Goal: Information Seeking & Learning: Compare options

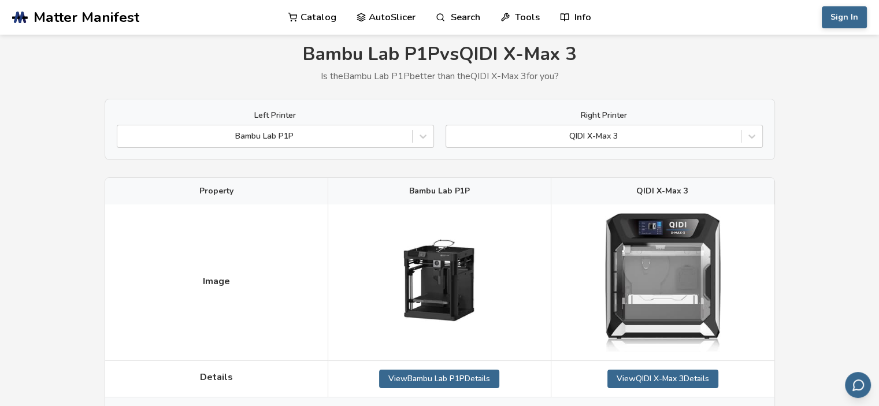
scroll to position [31, 0]
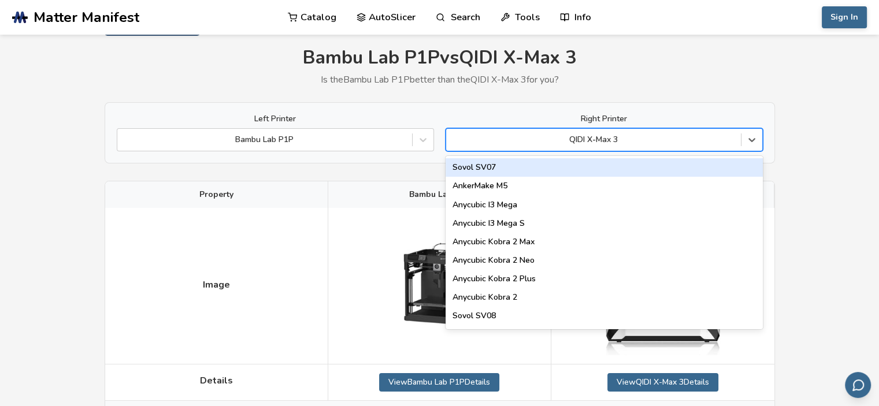
click at [541, 128] on div "QIDI X-Max 3" at bounding box center [603, 139] width 317 height 23
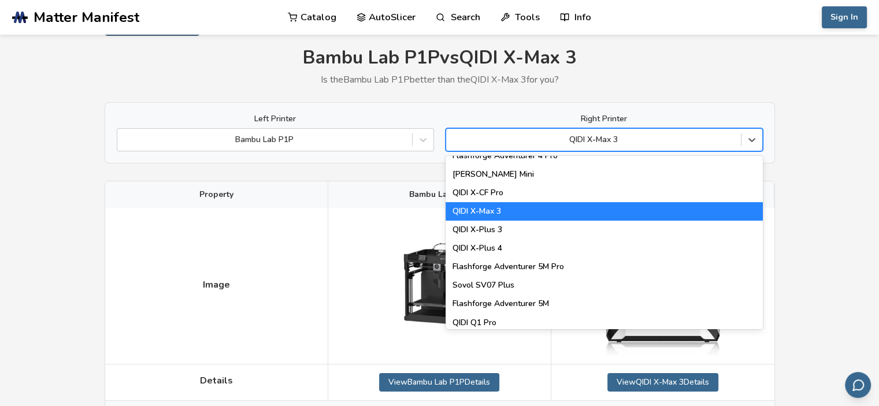
scroll to position [1253, 0]
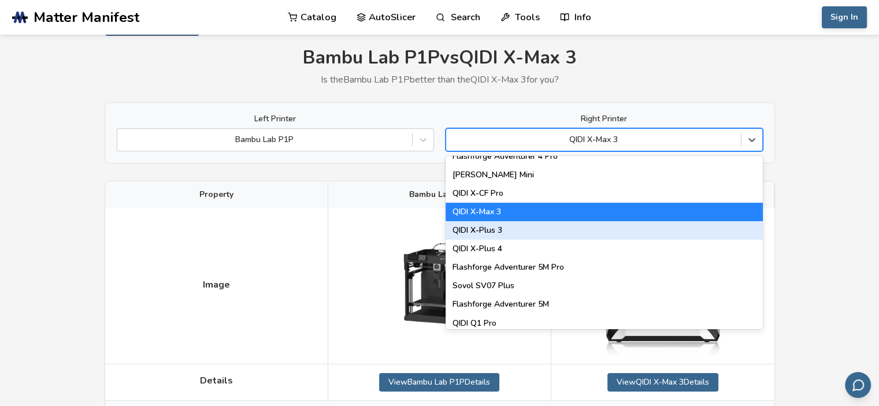
click at [506, 237] on div "QIDI X-Plus 3" at bounding box center [603, 230] width 317 height 18
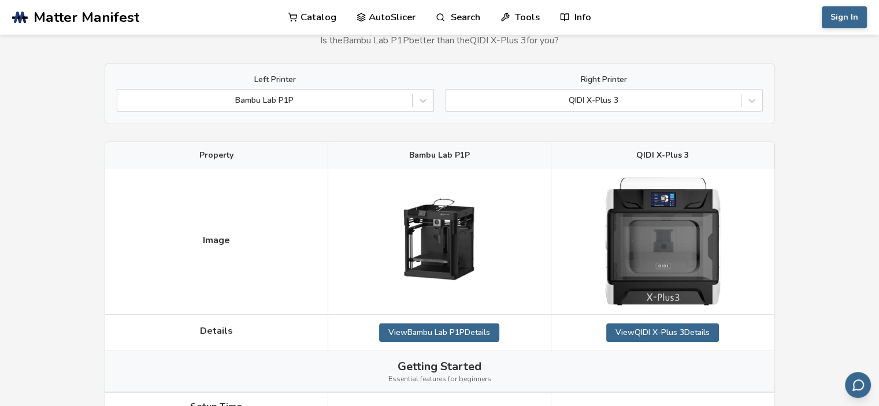
scroll to position [69, 0]
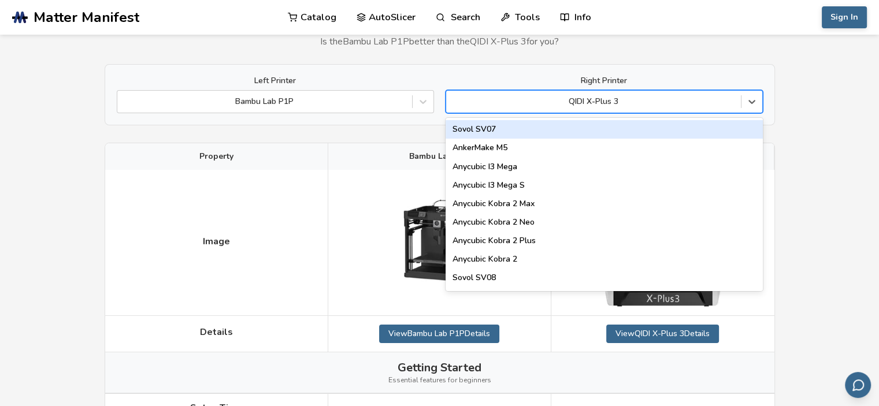
click at [612, 99] on div at bounding box center [593, 102] width 283 height 12
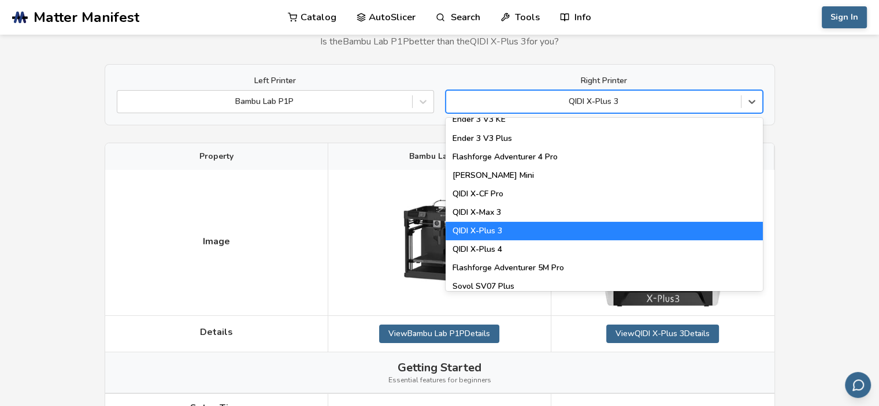
scroll to position [1214, 0]
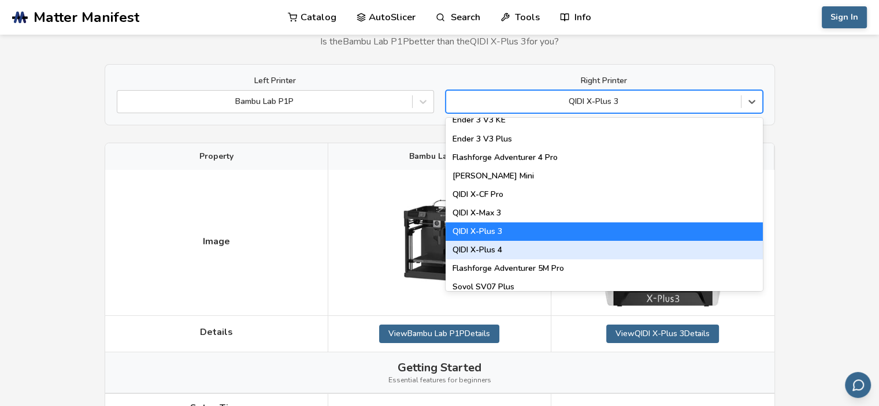
click at [548, 250] on div "QIDI X-Plus 4" at bounding box center [603, 250] width 317 height 18
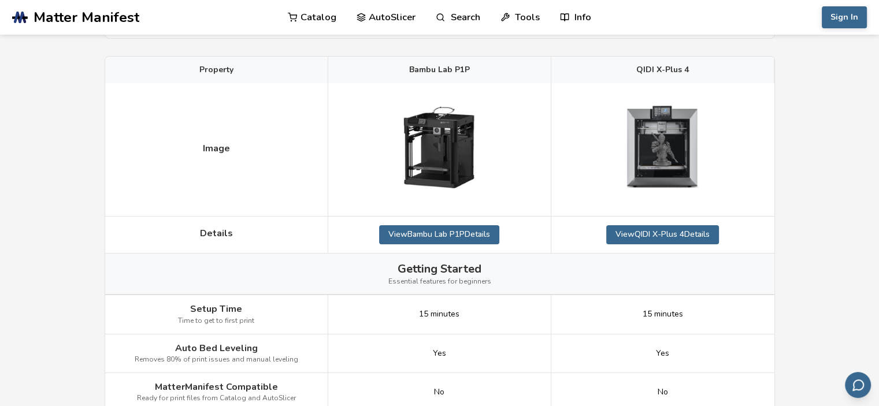
scroll to position [79, 0]
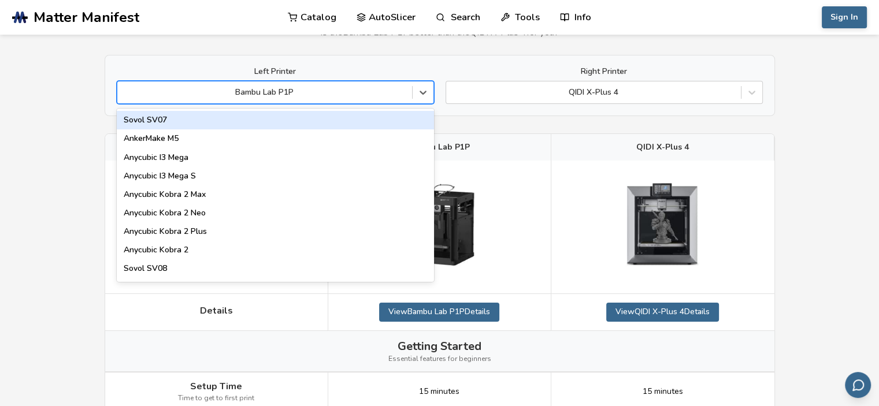
click at [305, 90] on div at bounding box center [264, 93] width 283 height 12
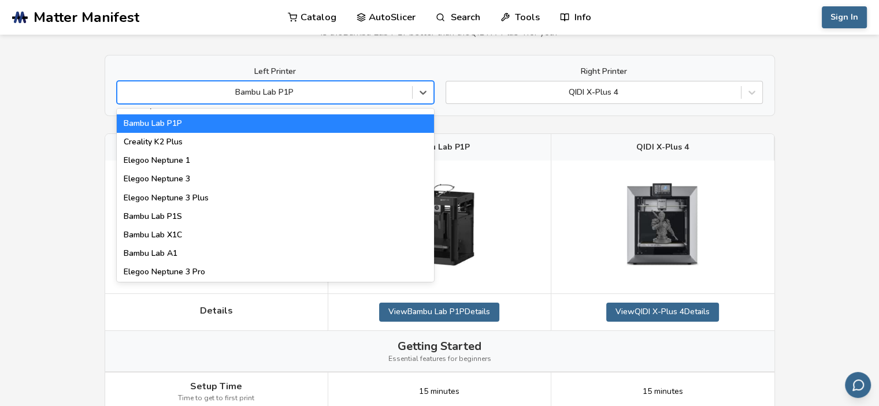
scroll to position [739, 0]
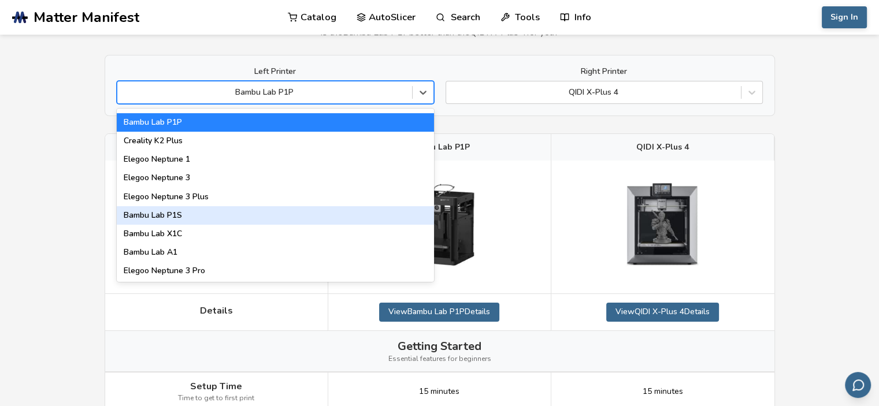
click at [213, 224] on div "Bambu Lab P1S" at bounding box center [275, 215] width 317 height 18
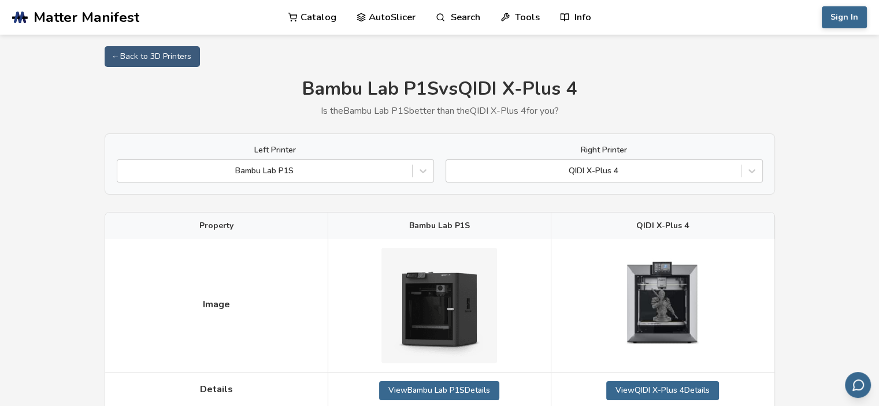
scroll to position [1, 0]
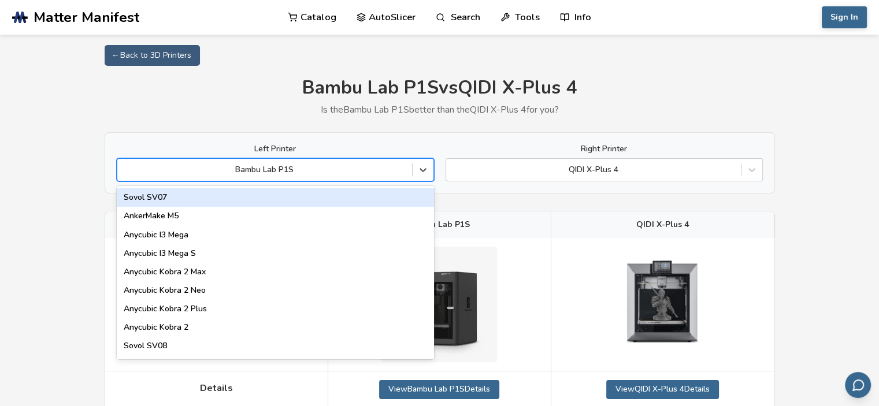
click at [201, 168] on div at bounding box center [264, 170] width 283 height 12
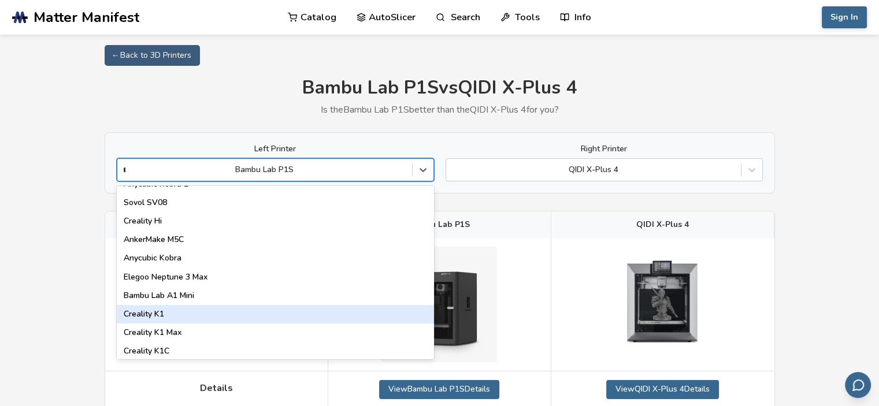
scroll to position [0, 0]
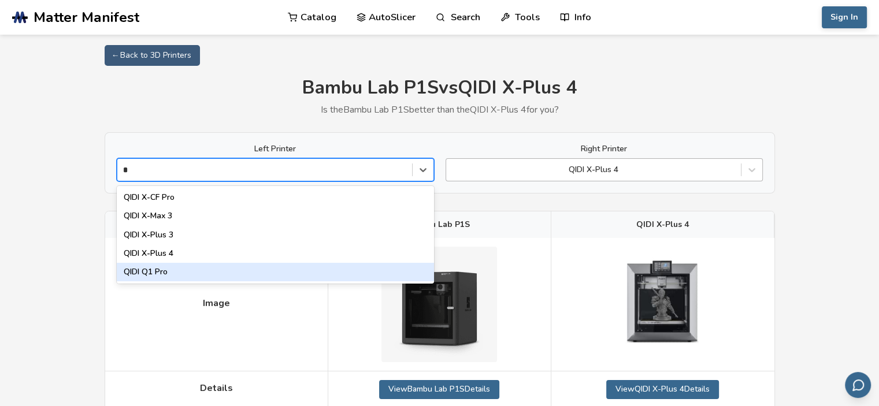
type input "*"
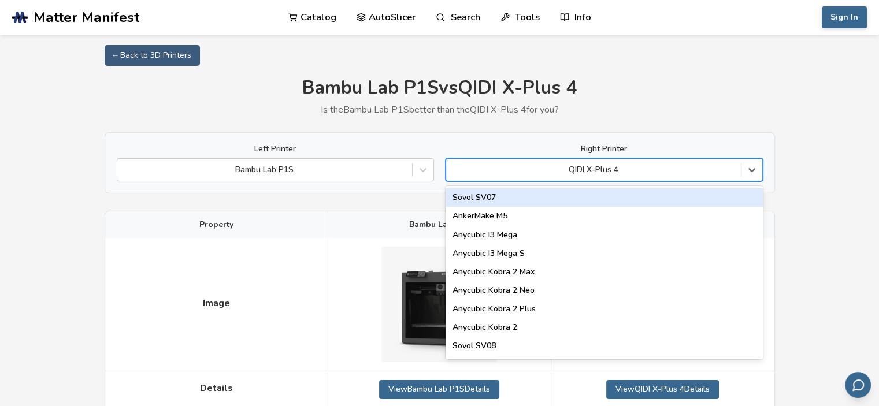
click at [667, 169] on div at bounding box center [593, 170] width 283 height 12
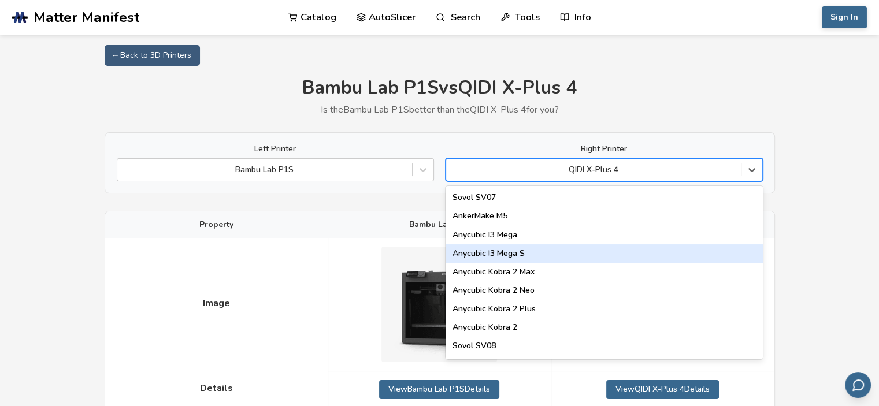
type input "*"
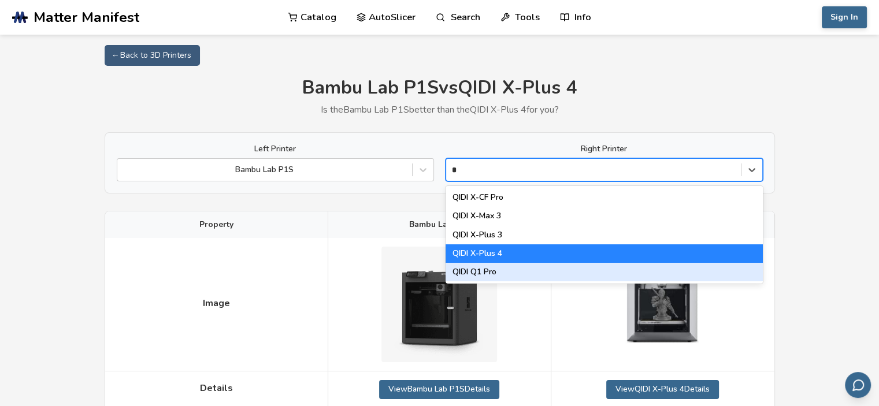
click at [530, 270] on div "QIDI Q1 Pro" at bounding box center [603, 272] width 317 height 18
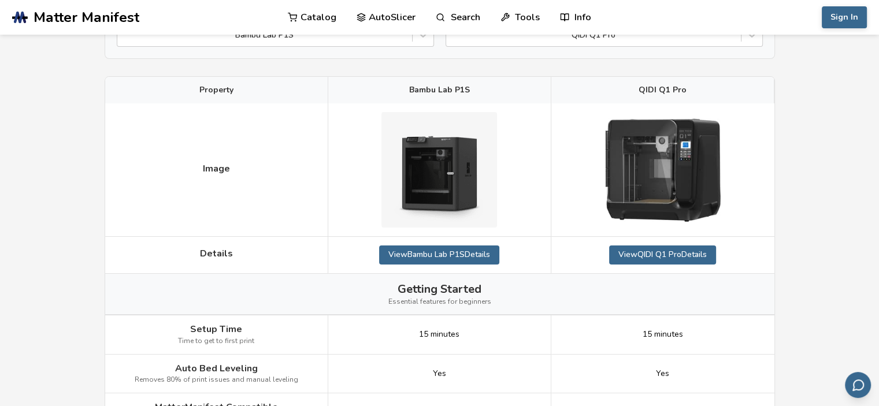
scroll to position [59, 0]
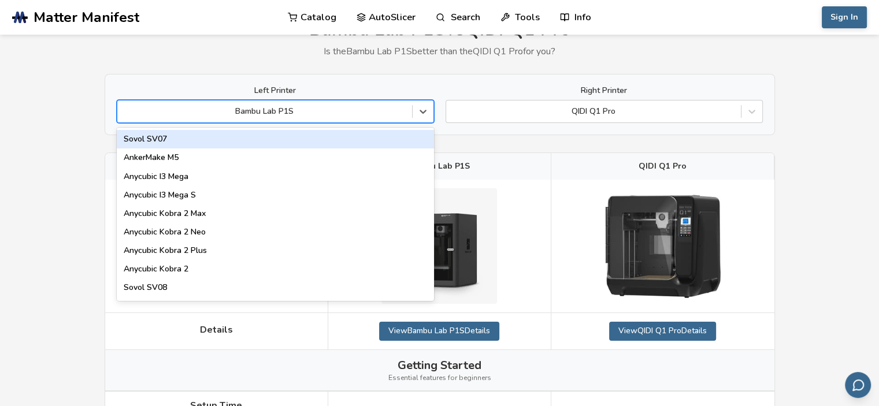
click at [335, 110] on div at bounding box center [264, 112] width 283 height 12
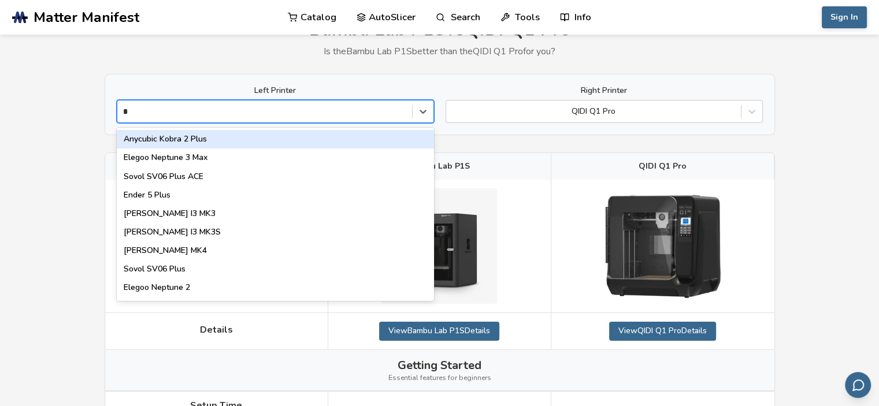
type input "**"
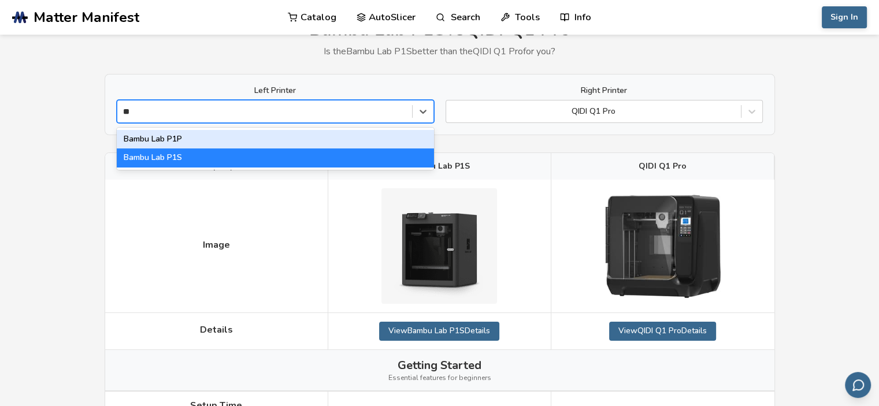
click at [300, 136] on div "Bambu Lab P1P" at bounding box center [275, 139] width 317 height 18
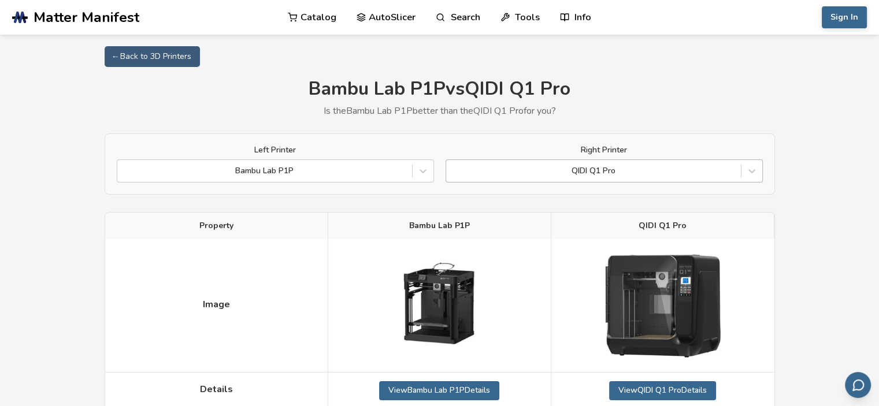
click at [479, 172] on div at bounding box center [593, 171] width 283 height 12
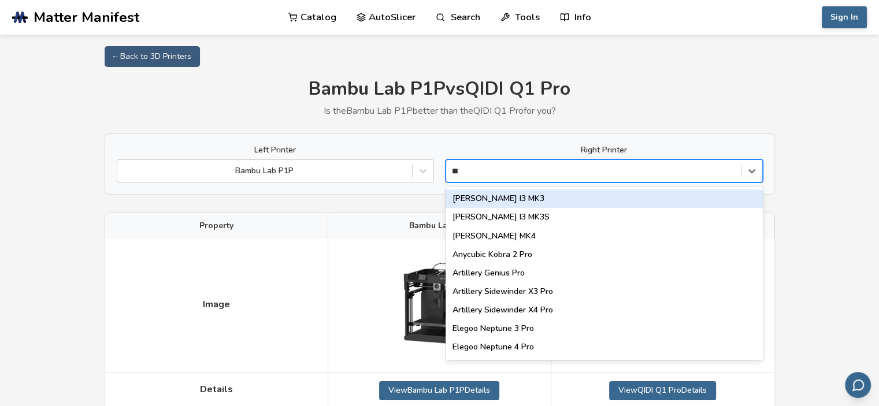
type input "***"
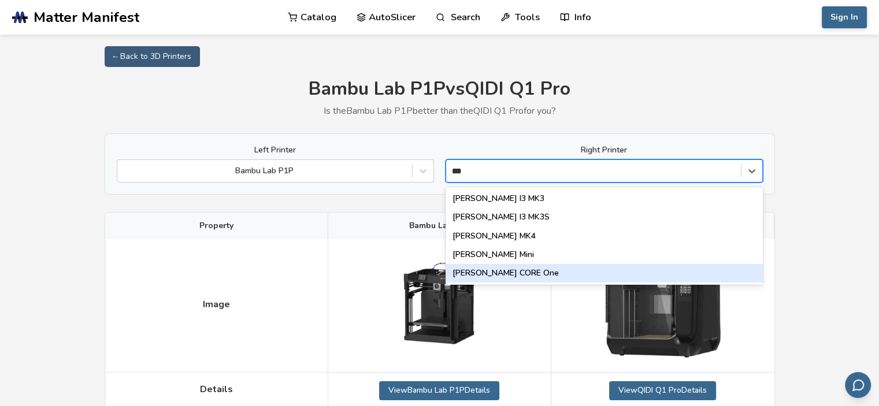
click at [479, 277] on div "[PERSON_NAME] CORE One" at bounding box center [603, 273] width 317 height 18
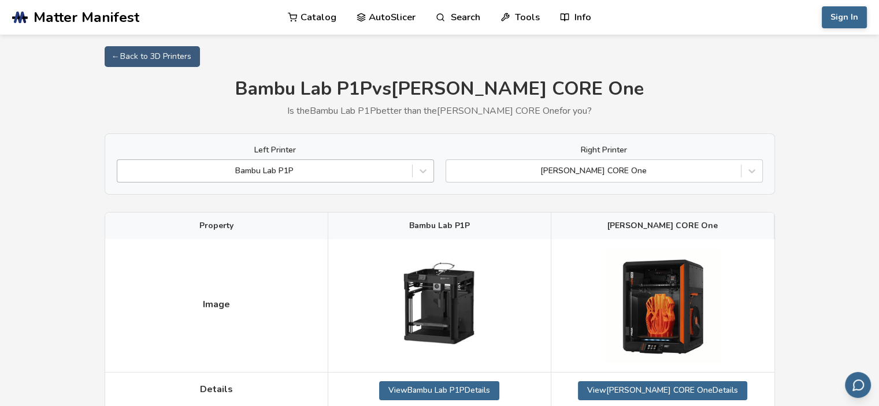
click at [354, 169] on div at bounding box center [264, 171] width 283 height 12
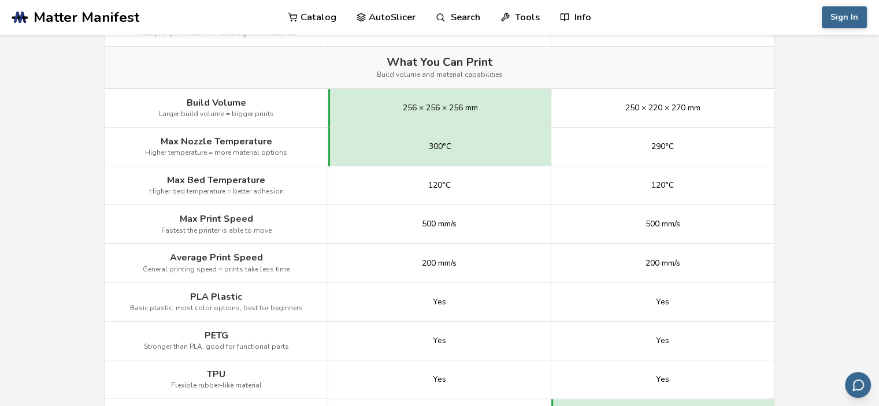
scroll to position [520, 0]
click at [80, 210] on main "← Back to 3D Printers Bambu Lab P1P vs [PERSON_NAME] CORE One Is the Bambu Lab …" at bounding box center [439, 379] width 879 height 1799
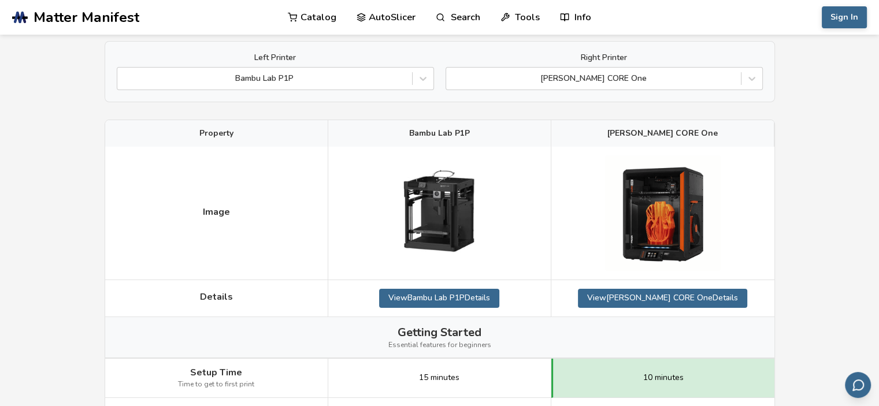
scroll to position [92, 0]
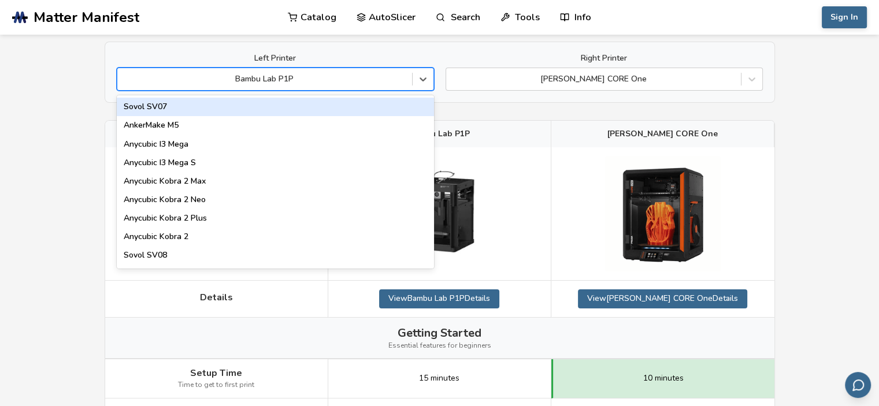
click at [300, 79] on div at bounding box center [264, 79] width 283 height 12
type input "*"
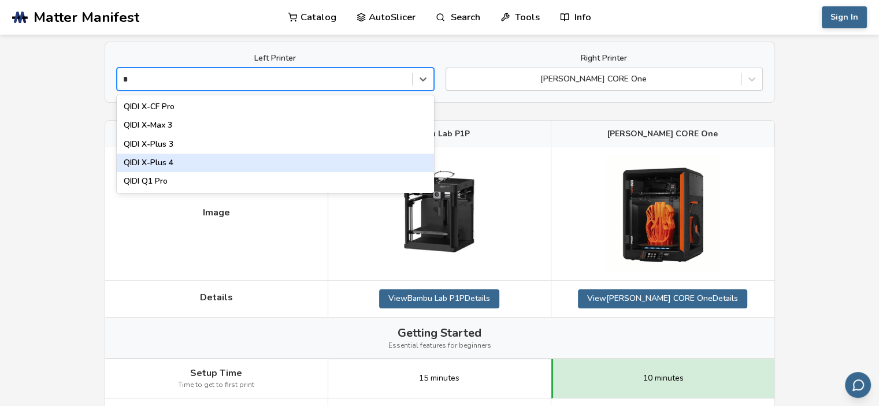
click at [176, 157] on div "QIDI X-Plus 4" at bounding box center [275, 163] width 317 height 18
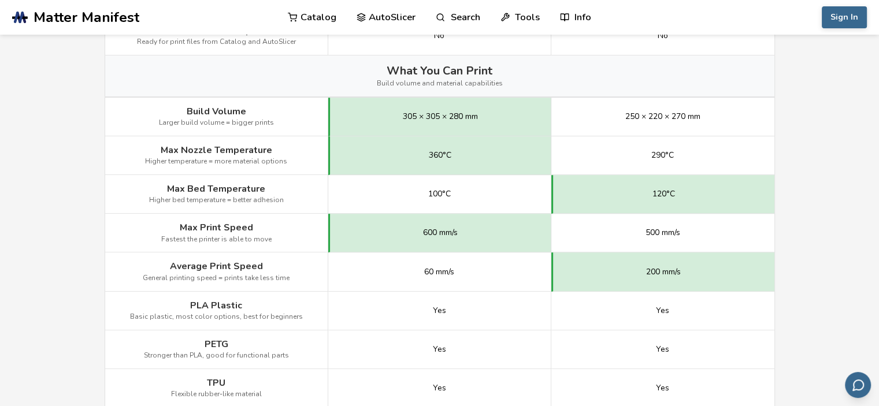
scroll to position [512, 0]
click at [51, 148] on main "← Back to 3D Printers QIDI X-Plus 4 vs [PERSON_NAME] CORE One Is the QIDI X-Plu…" at bounding box center [439, 376] width 879 height 1776
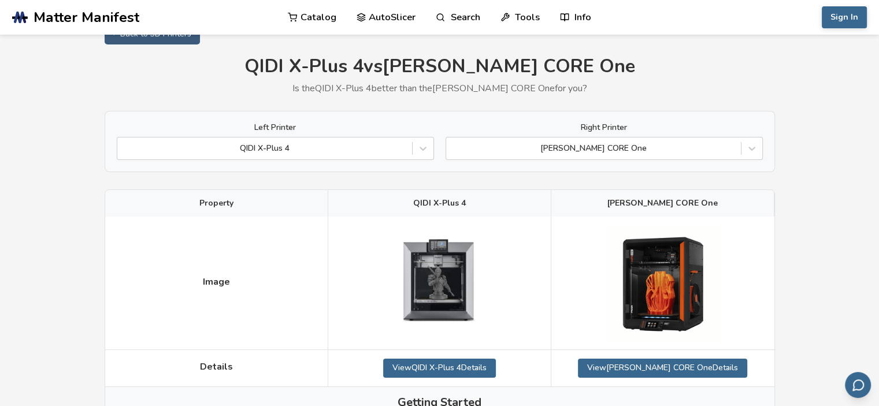
scroll to position [23, 0]
click at [169, 160] on div "Left Printer QIDI X-Plus 4 Right Printer [PERSON_NAME] CORE One" at bounding box center [440, 140] width 670 height 61
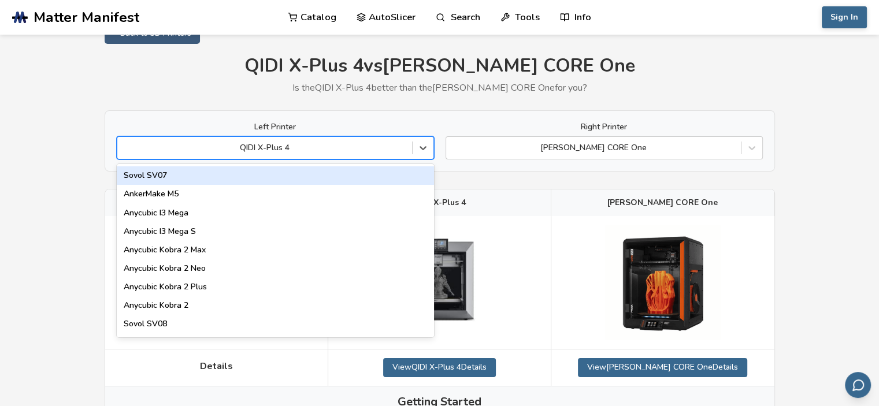
click at [180, 149] on div at bounding box center [264, 148] width 283 height 12
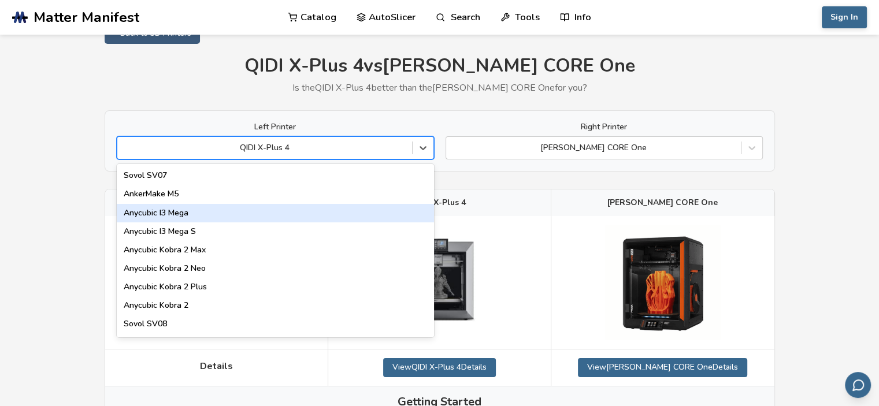
click at [212, 207] on div "Anycubic I3 Mega" at bounding box center [275, 213] width 317 height 18
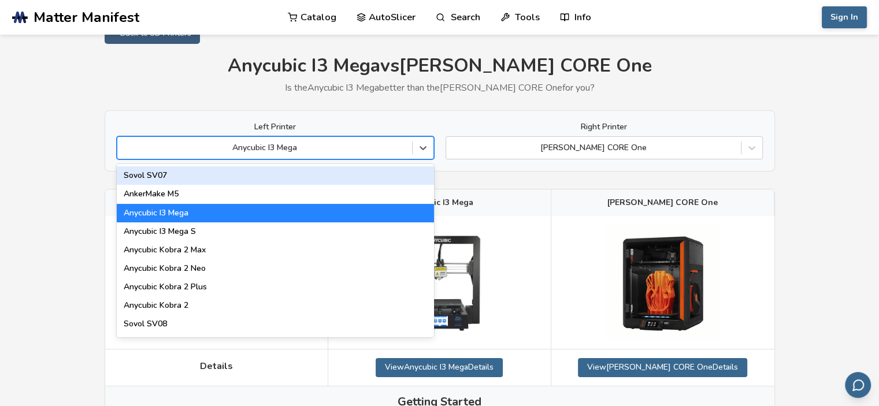
click at [251, 152] on div at bounding box center [264, 148] width 283 height 12
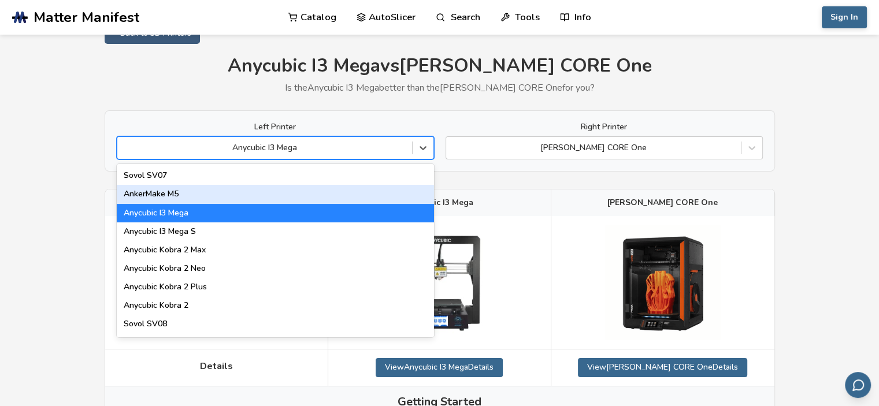
click at [210, 192] on div "AnkerMake M5" at bounding box center [275, 194] width 317 height 18
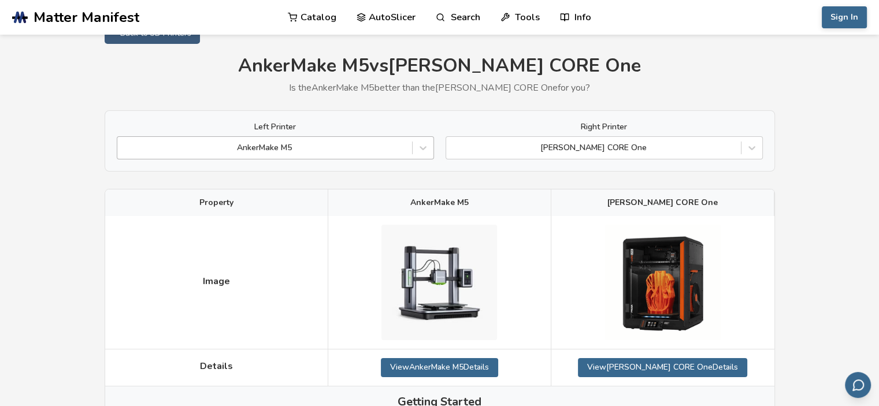
click at [215, 143] on div at bounding box center [264, 148] width 283 height 12
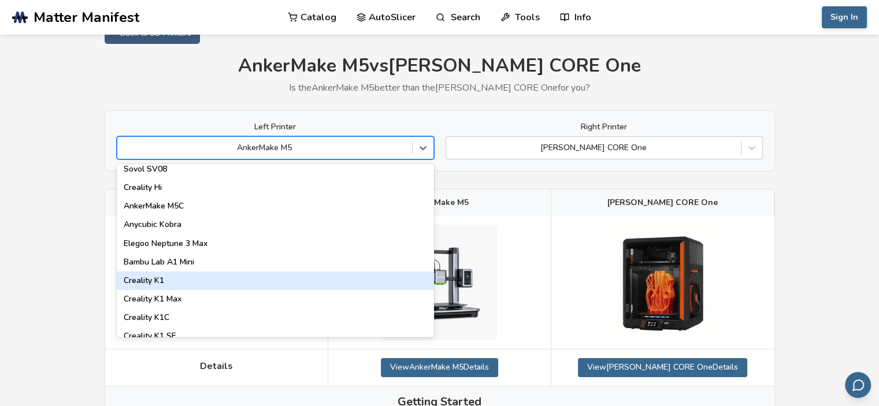
scroll to position [156, 0]
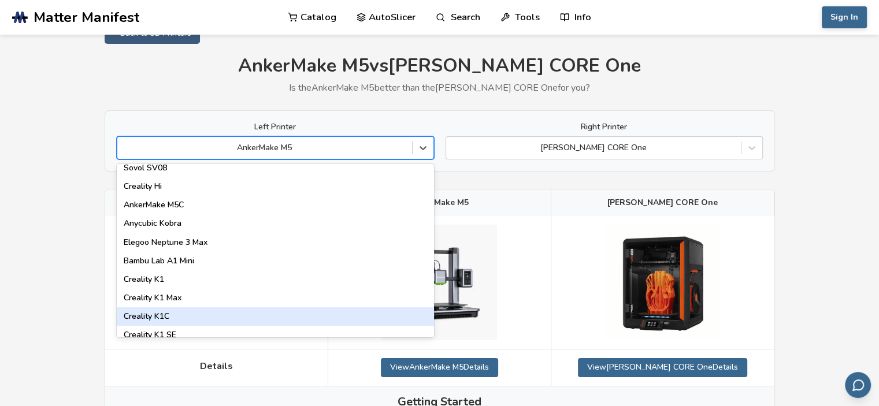
click at [190, 318] on div "Creality K1C" at bounding box center [275, 316] width 317 height 18
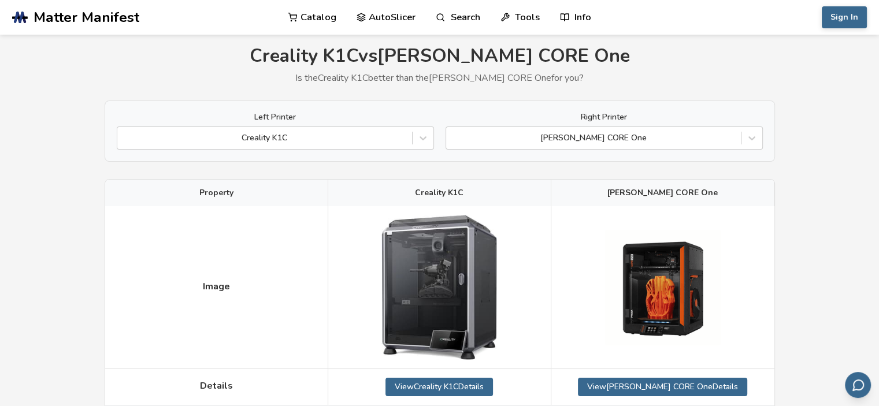
scroll to position [32, 0]
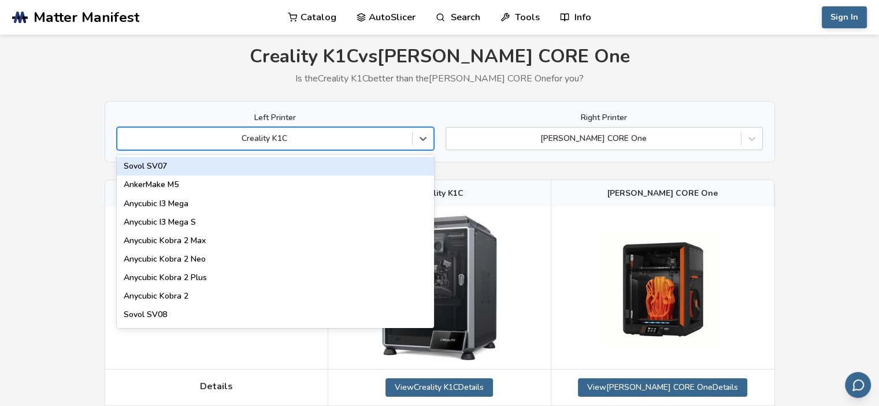
click at [233, 143] on div at bounding box center [264, 139] width 283 height 12
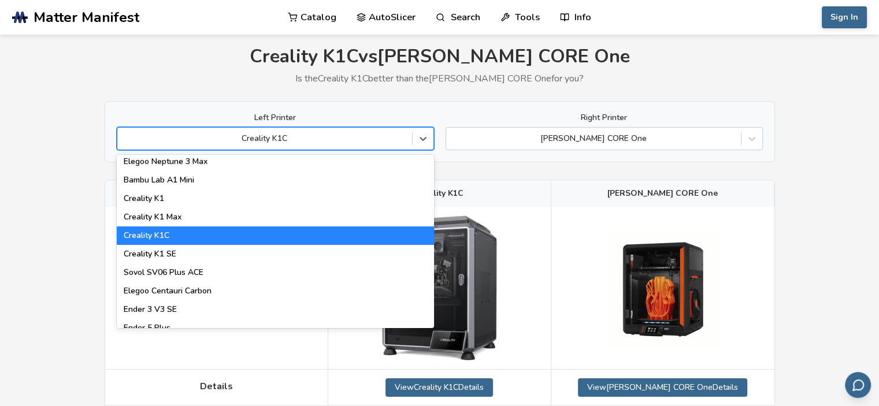
scroll to position [226, 0]
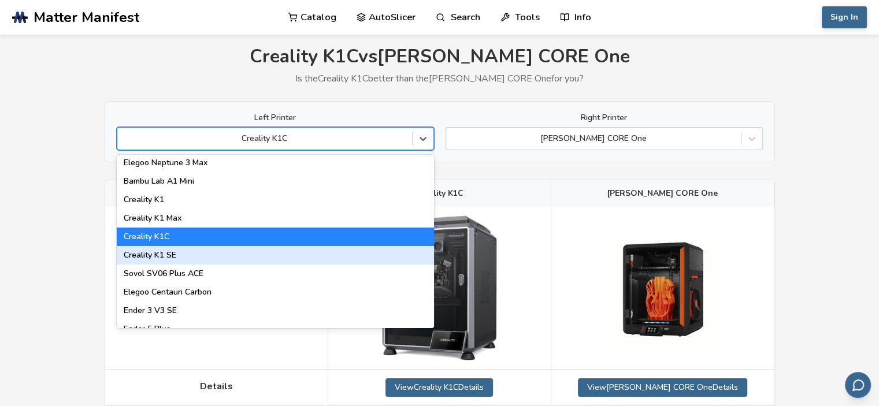
click at [199, 256] on div "Creality K1 SE" at bounding box center [275, 255] width 317 height 18
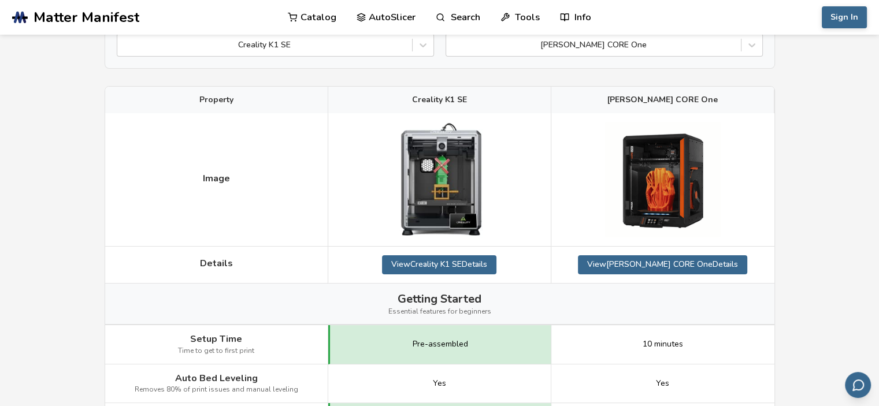
scroll to position [127, 0]
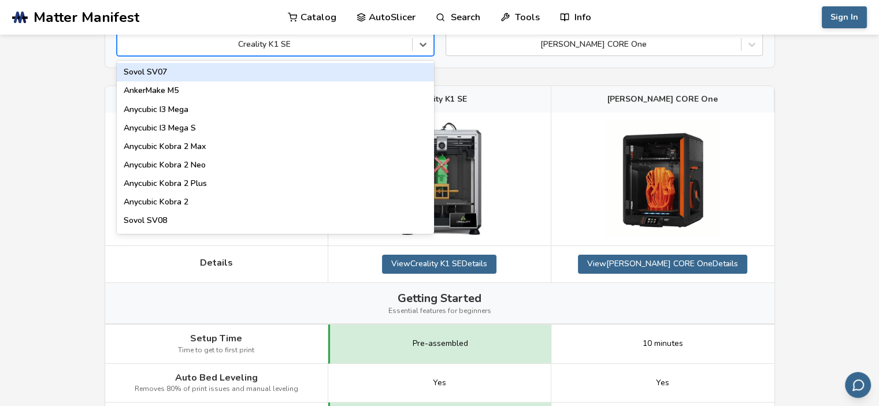
click at [215, 45] on div at bounding box center [264, 45] width 283 height 12
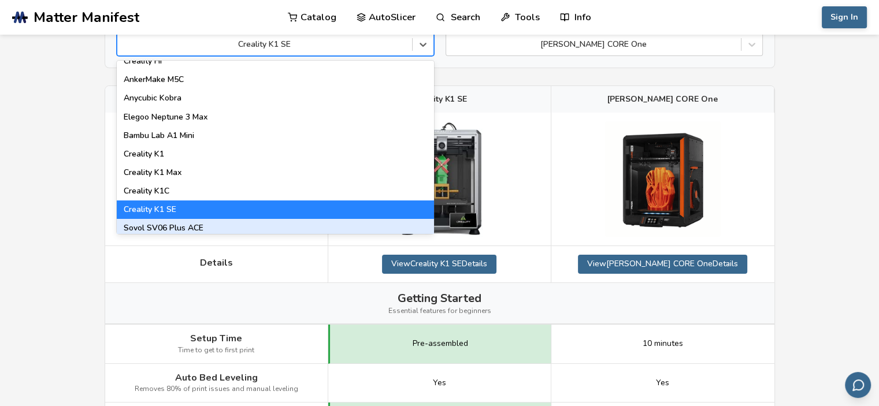
scroll to position [178, 0]
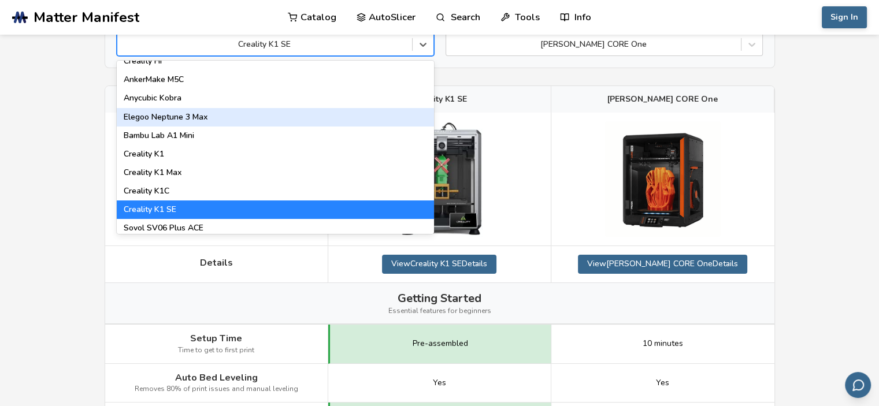
click at [209, 115] on div "Elegoo Neptune 3 Max" at bounding box center [275, 117] width 317 height 18
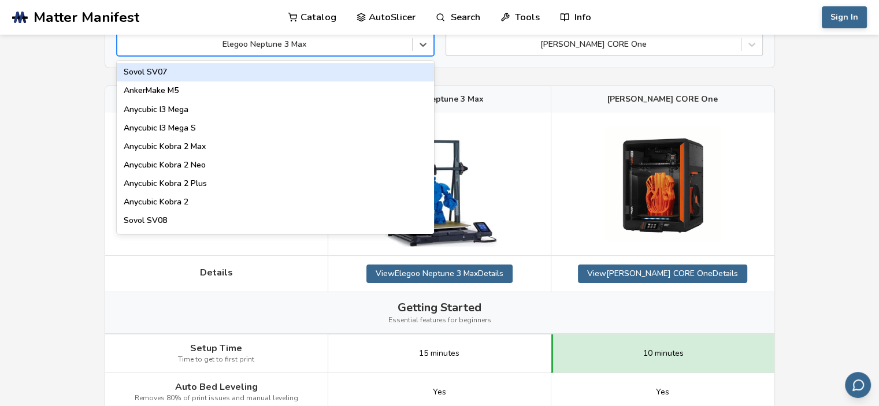
click at [221, 44] on div at bounding box center [264, 45] width 283 height 12
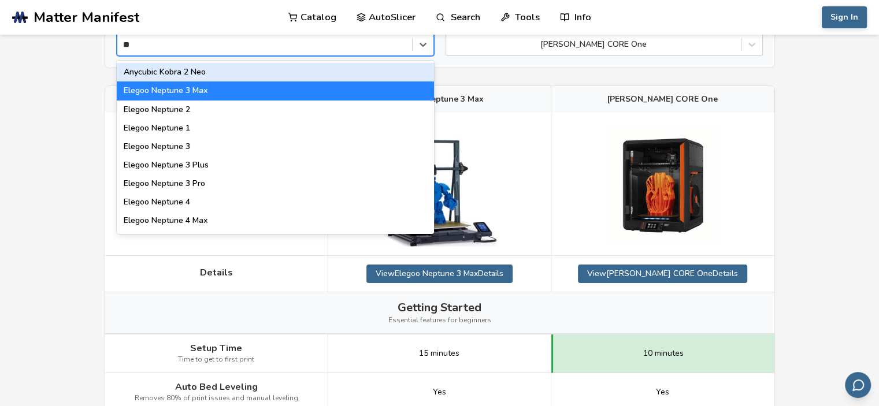
type input "***"
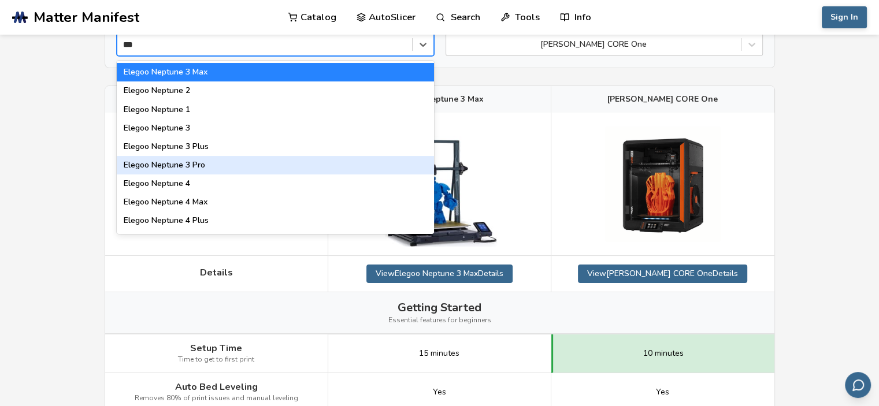
scroll to position [35, 0]
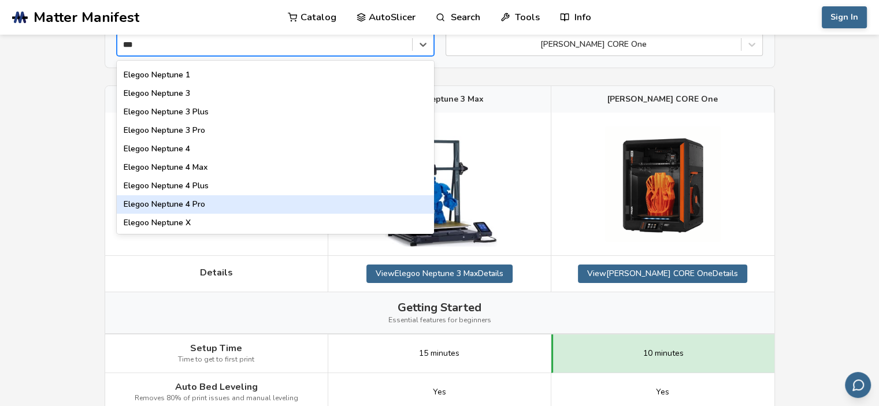
click at [184, 212] on div "Elegoo Neptune 4 Pro" at bounding box center [275, 204] width 317 height 18
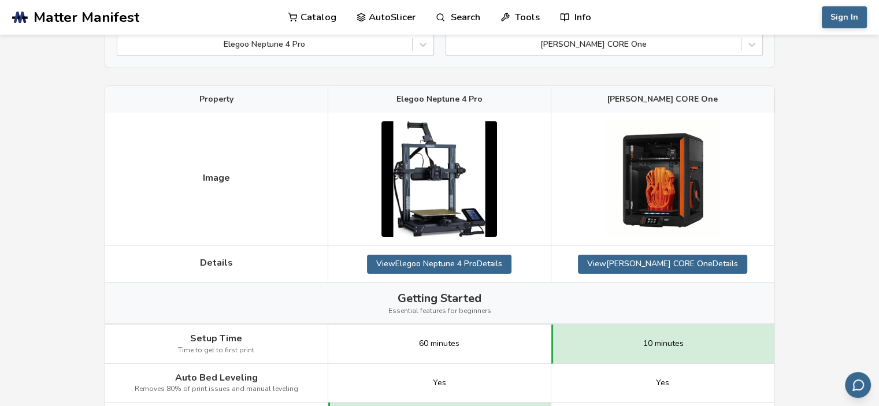
click at [229, 56] on div "Left Printer Elegoo Neptune 4 Pro Right Printer [PERSON_NAME] CORE One" at bounding box center [440, 37] width 670 height 61
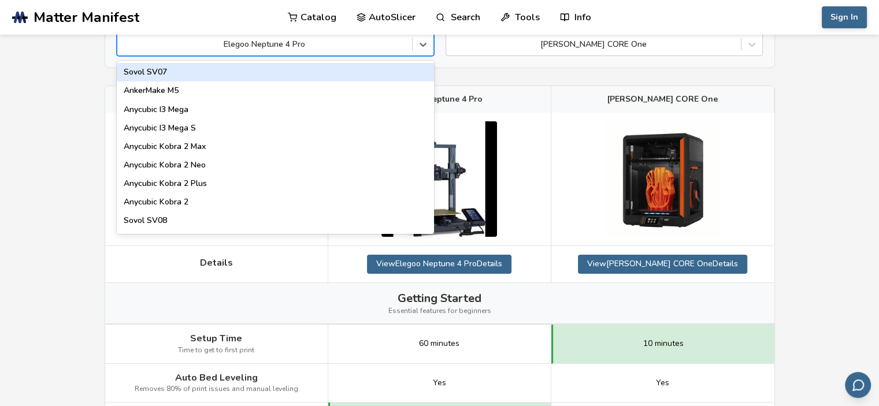
click at [229, 50] on div at bounding box center [264, 45] width 283 height 12
type input "***"
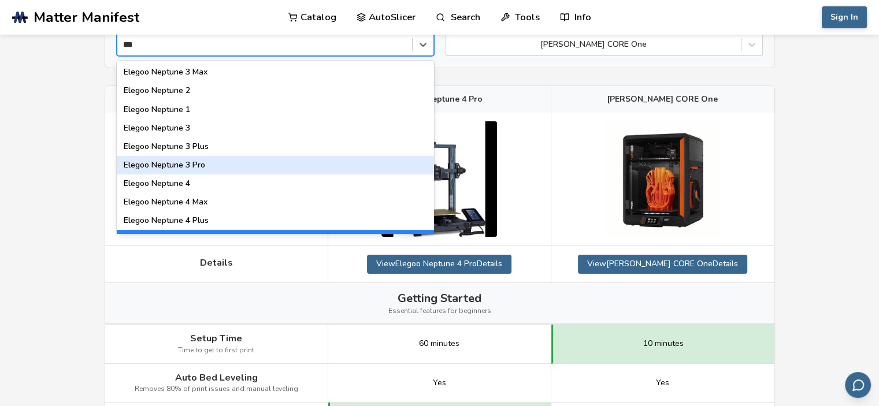
scroll to position [35, 0]
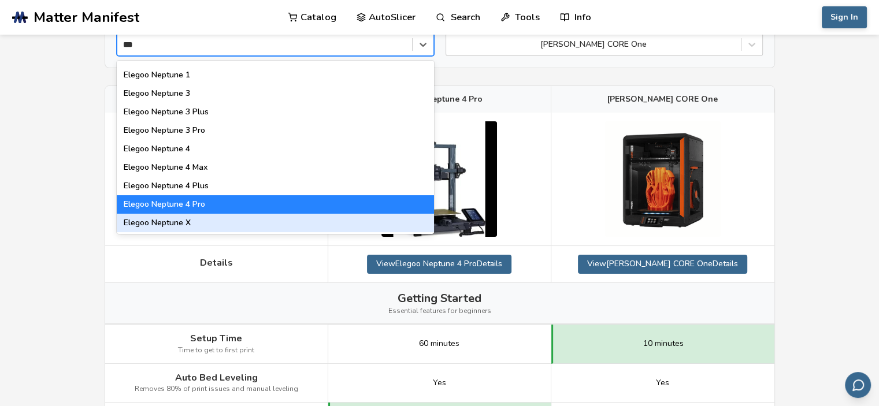
click at [203, 220] on div "Elegoo Neptune X" at bounding box center [275, 223] width 317 height 18
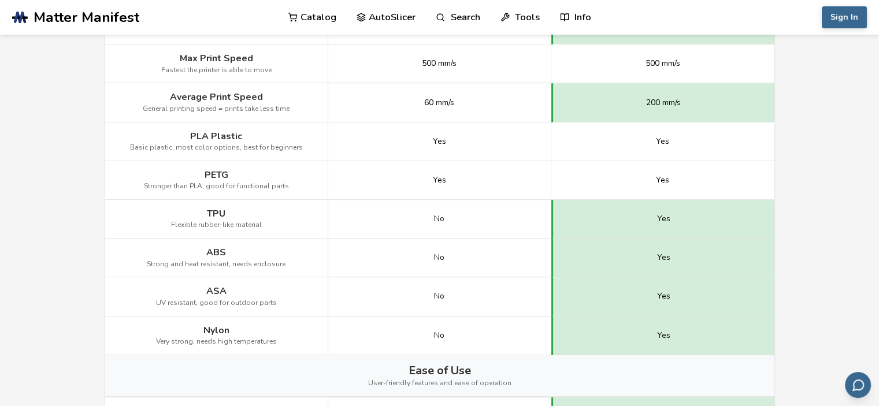
scroll to position [682, 0]
click at [72, 194] on main "← Back to 3D Printers Elegoo Neptune X vs [PERSON_NAME] CORE One Is the Elegoo …" at bounding box center [439, 206] width 879 height 1776
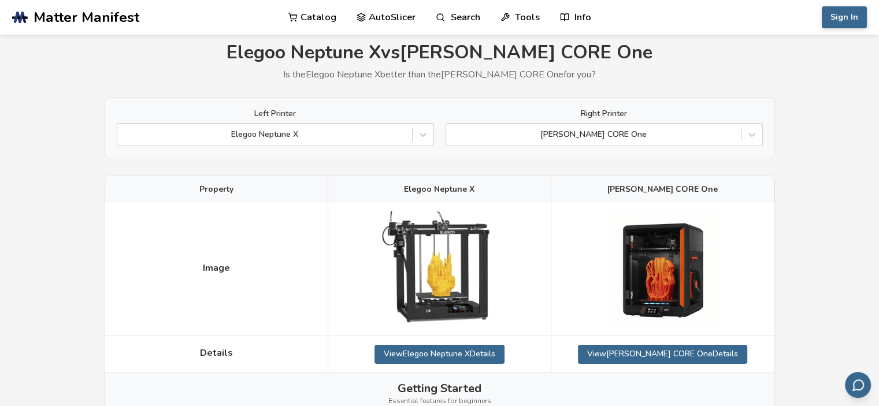
scroll to position [0, 0]
